Goal: Check status: Check status

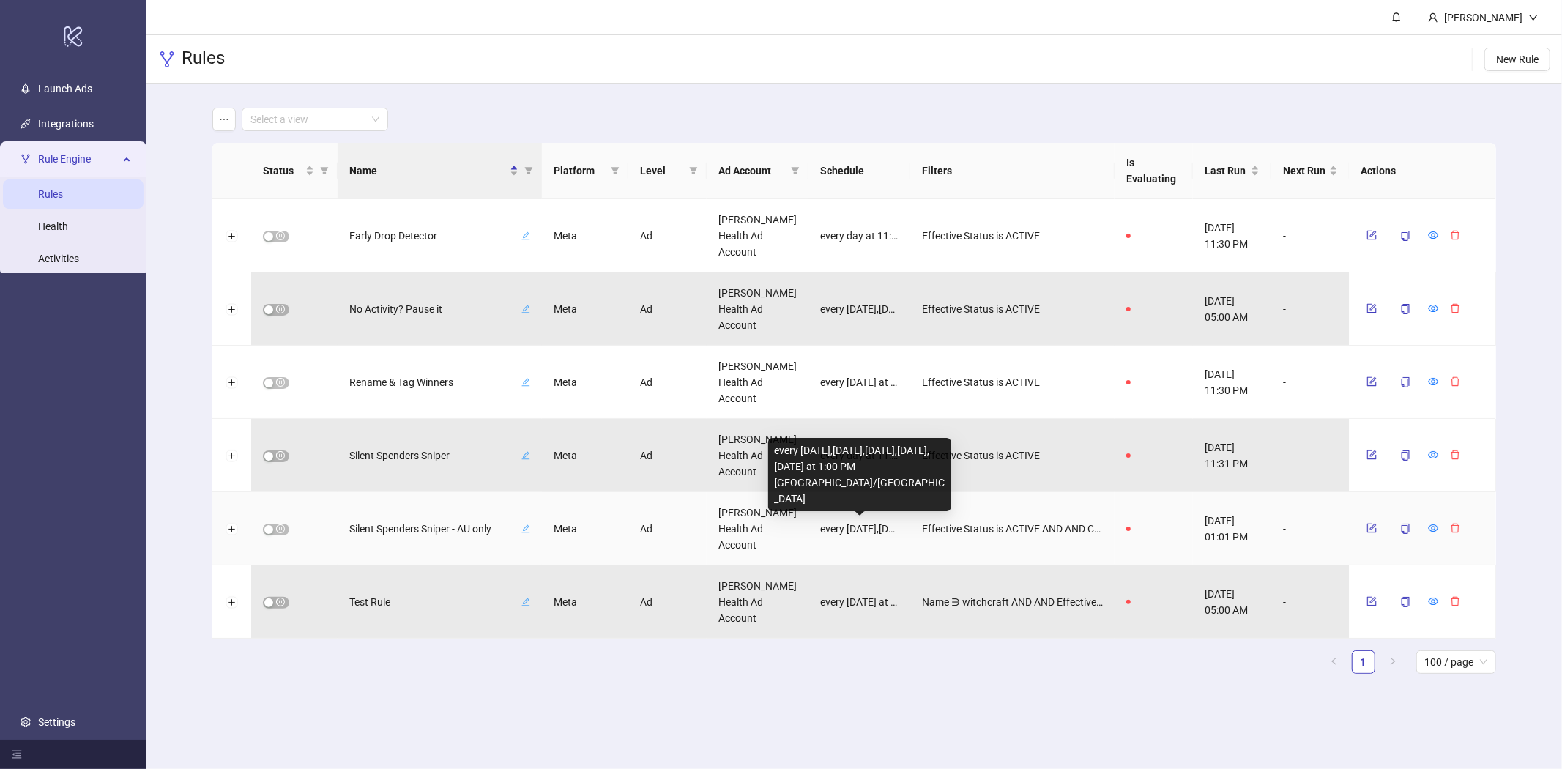
click at [865, 523] on span "every [DATE],[DATE],[DATE],[DATE],[DATE] at 1:00 PM [GEOGRAPHIC_DATA]/[GEOGRAPH…" at bounding box center [859, 529] width 78 height 16
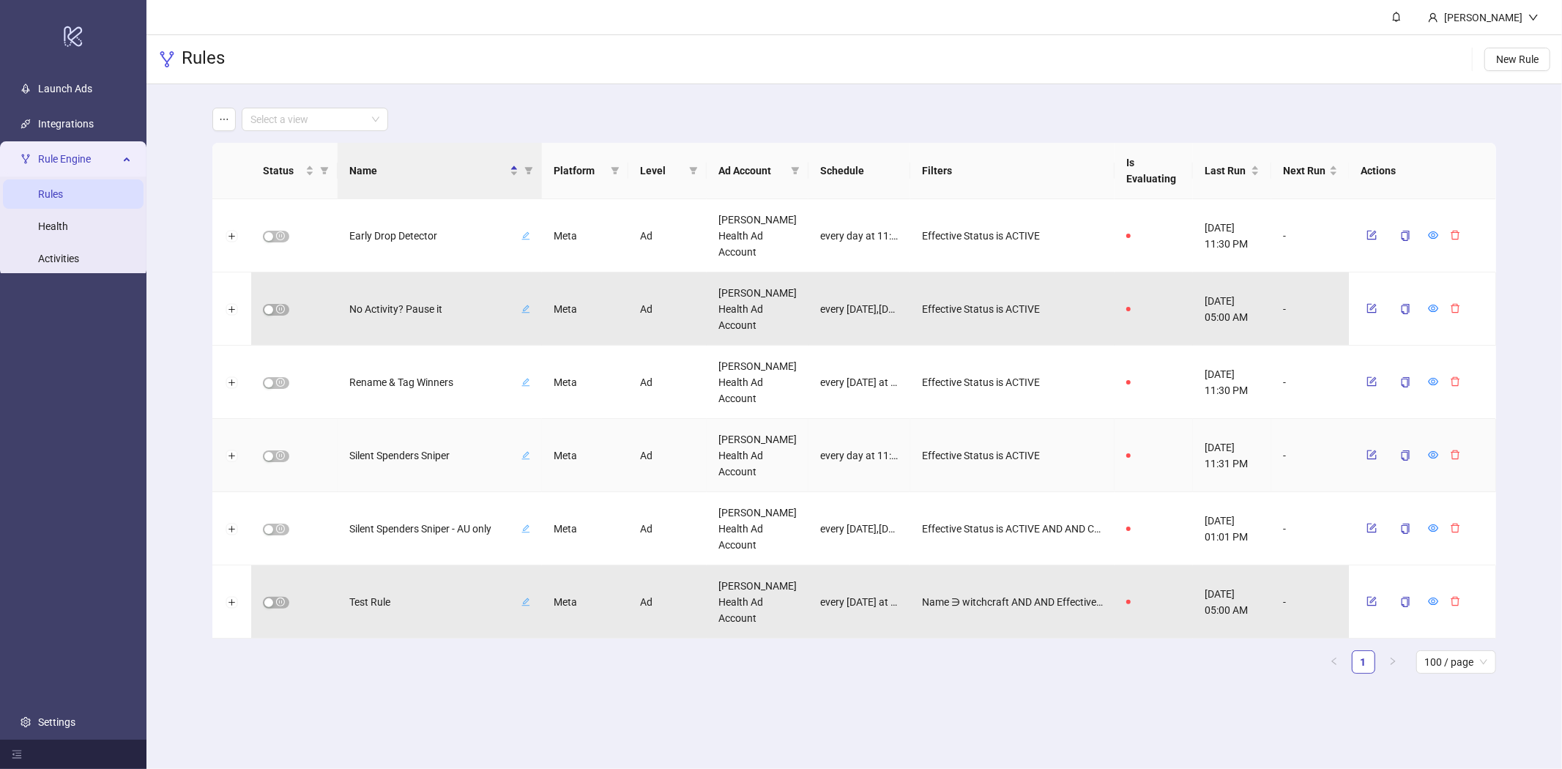
click at [398, 453] on span "Silent Spenders Sniper" at bounding box center [433, 455] width 169 height 16
click at [515, 460] on span "button" at bounding box center [512, 455] width 10 height 12
click at [1433, 455] on icon "eye" at bounding box center [1433, 455] width 10 height 10
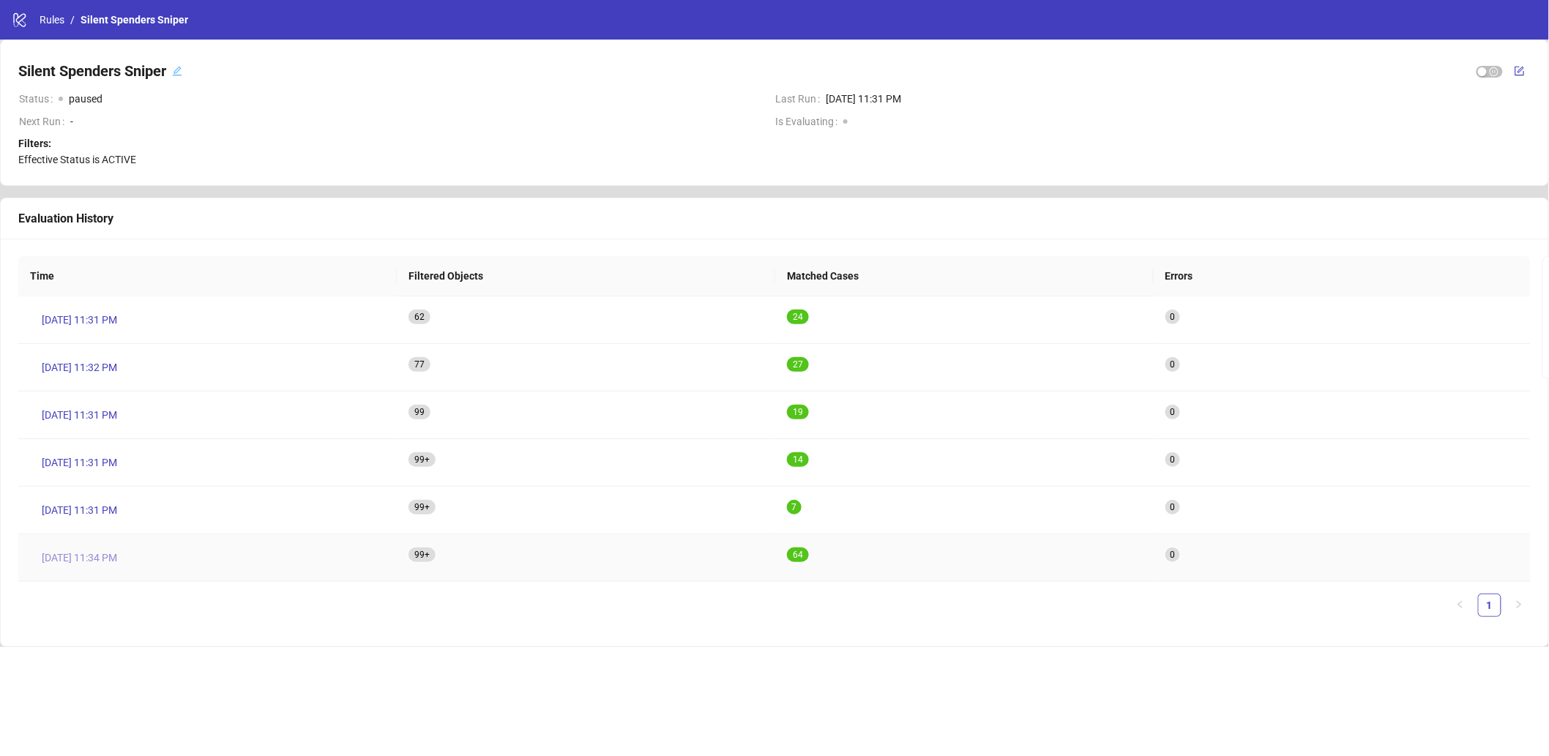
click at [107, 551] on span "Aug 22, 11:34 PM" at bounding box center [79, 558] width 75 height 16
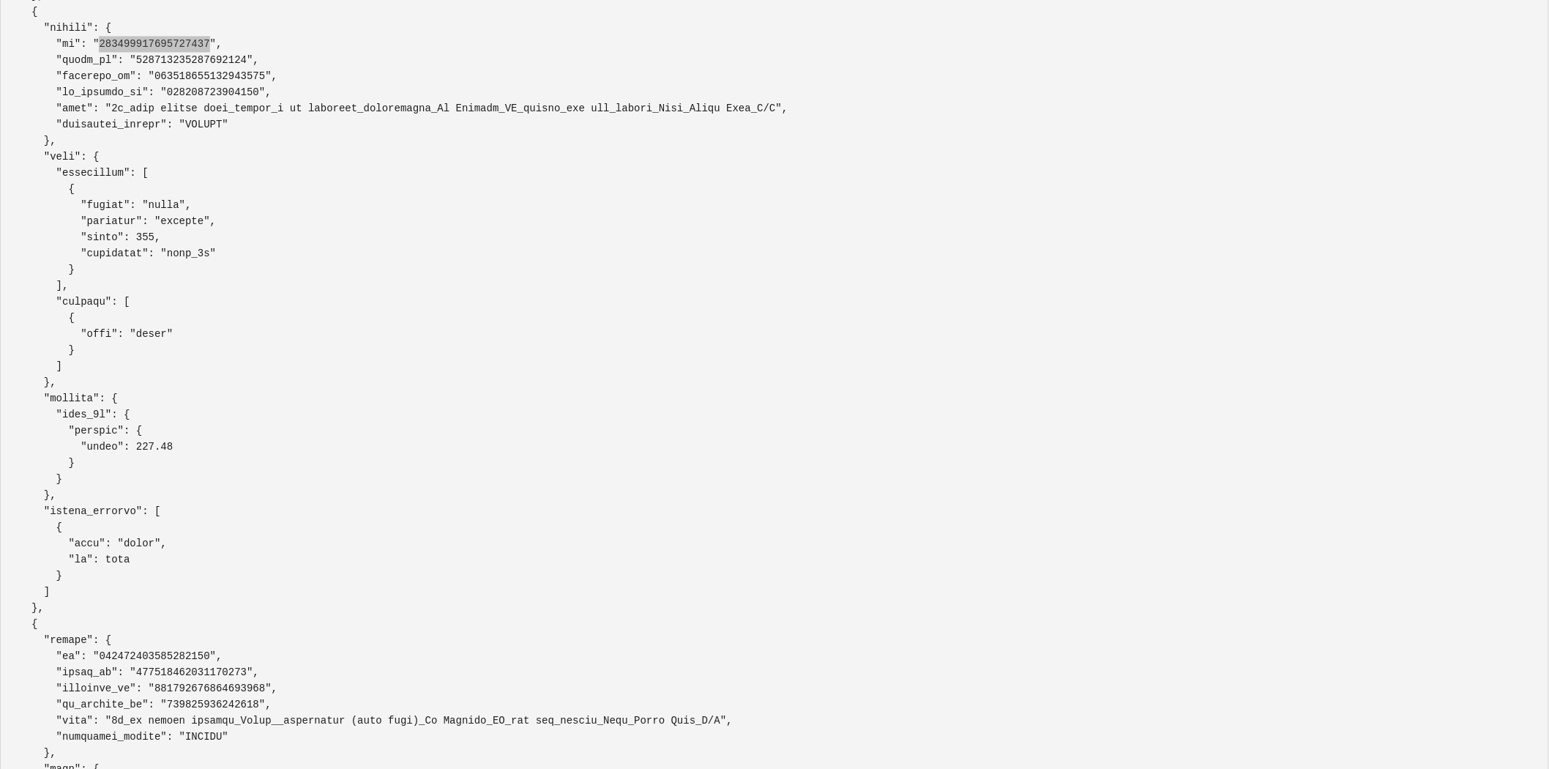
scroll to position [22178, 0]
